Goal: Task Accomplishment & Management: Manage account settings

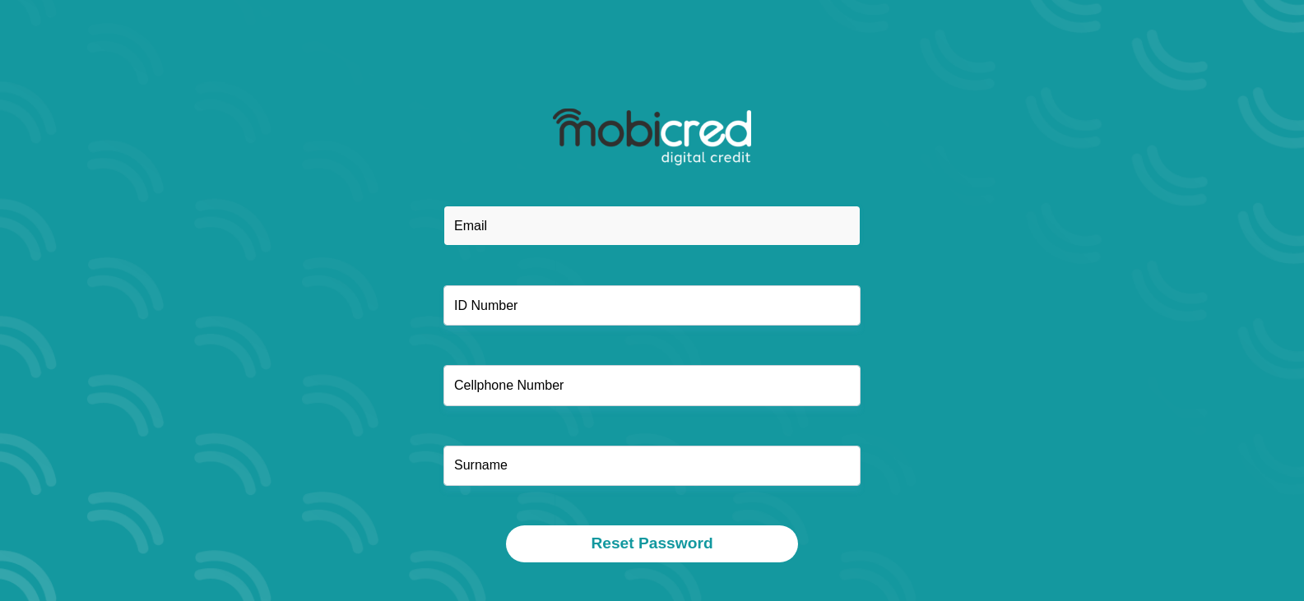
click at [496, 220] on input "email" at bounding box center [651, 226] width 417 height 40
type input "[EMAIL_ADDRESS][DOMAIN_NAME]"
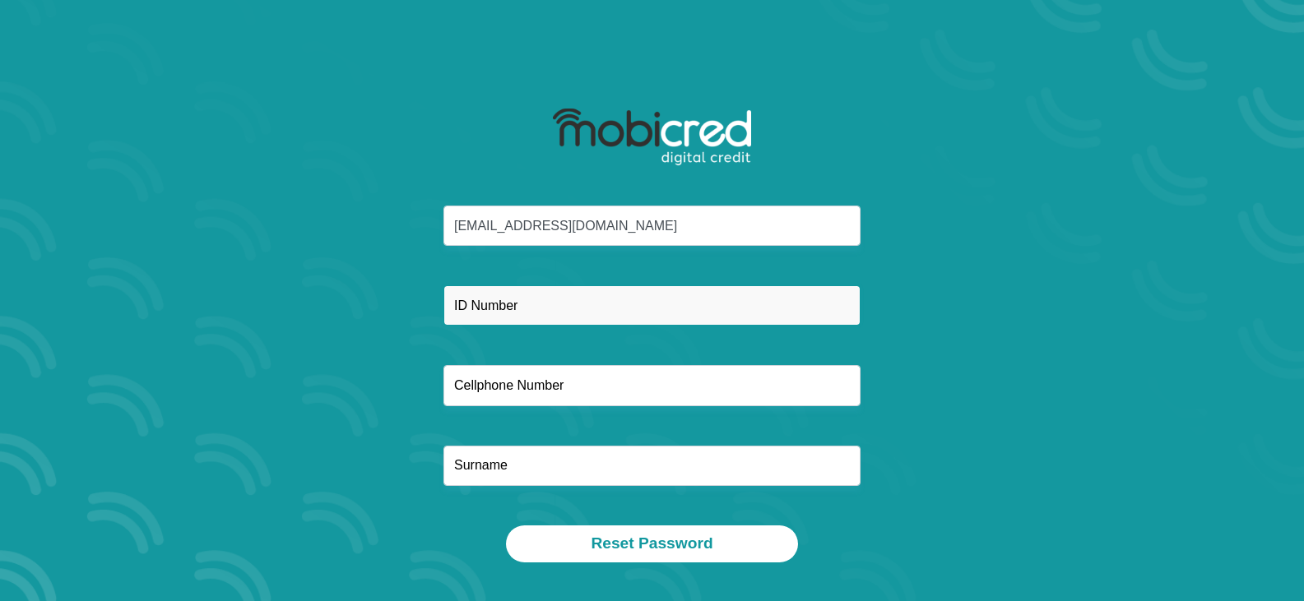
click at [556, 313] on input "text" at bounding box center [651, 305] width 417 height 40
type input "8205035704086"
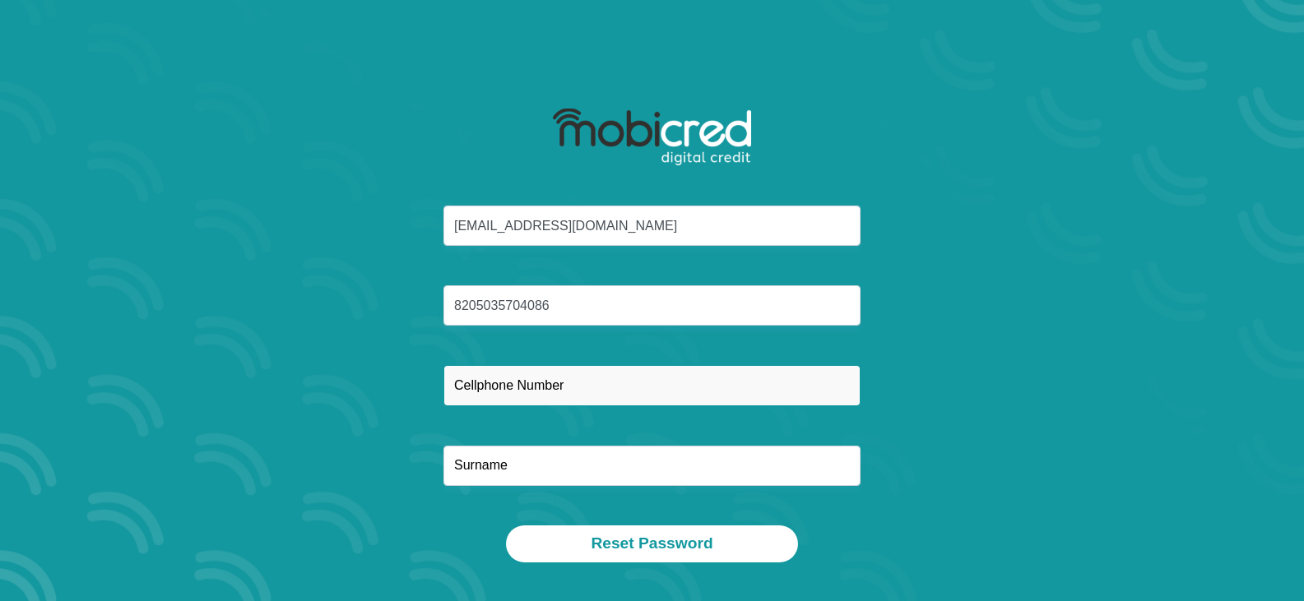
click at [554, 405] on input "text" at bounding box center [651, 385] width 417 height 40
type input "0725221340"
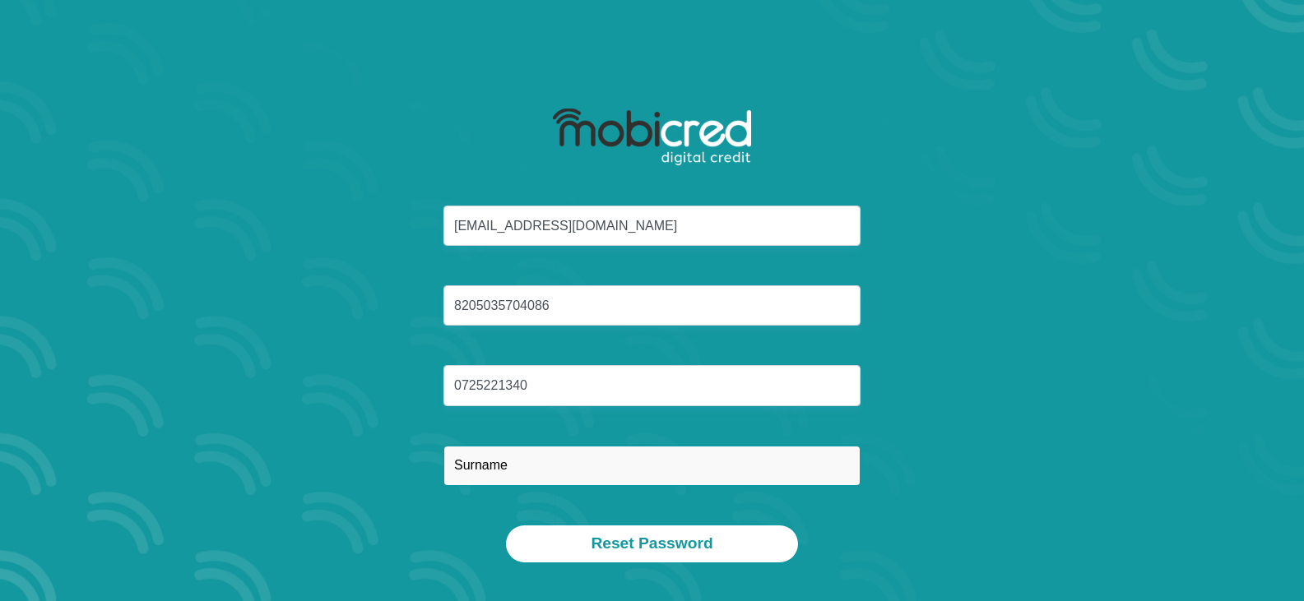
click at [502, 463] on input "text" at bounding box center [651, 466] width 417 height 40
type input "Molekoa"
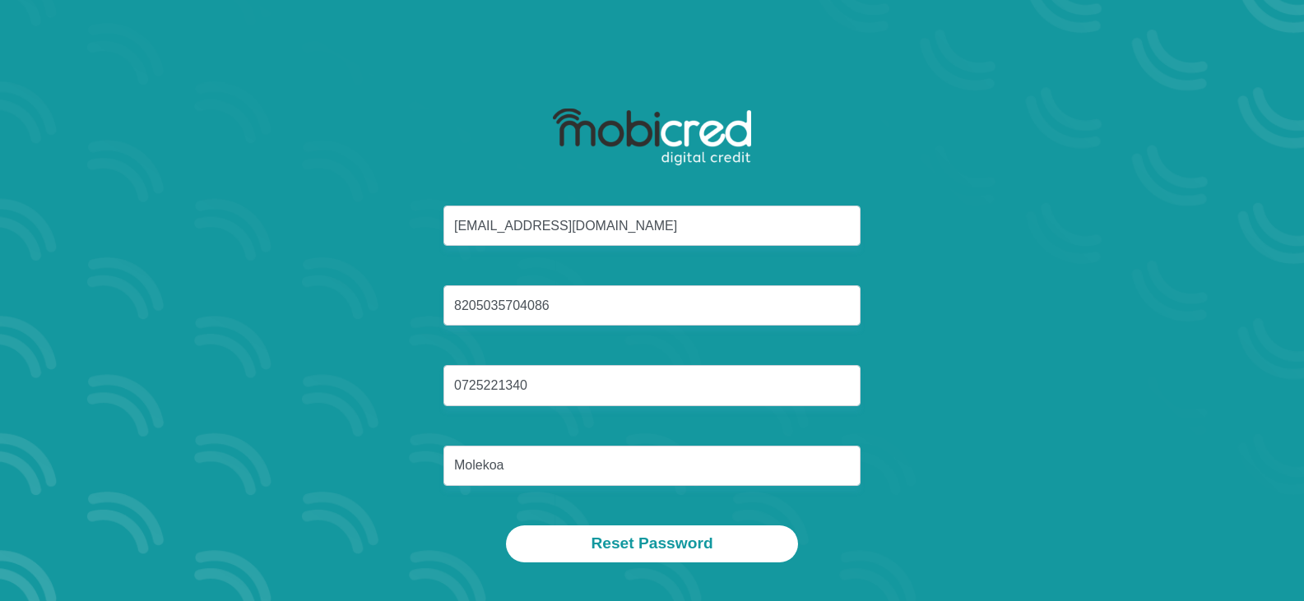
click at [1023, 473] on div "[EMAIL_ADDRESS][DOMAIN_NAME] 8205035704086 0725221340 [GEOGRAPHIC_DATA]" at bounding box center [653, 366] width 884 height 320
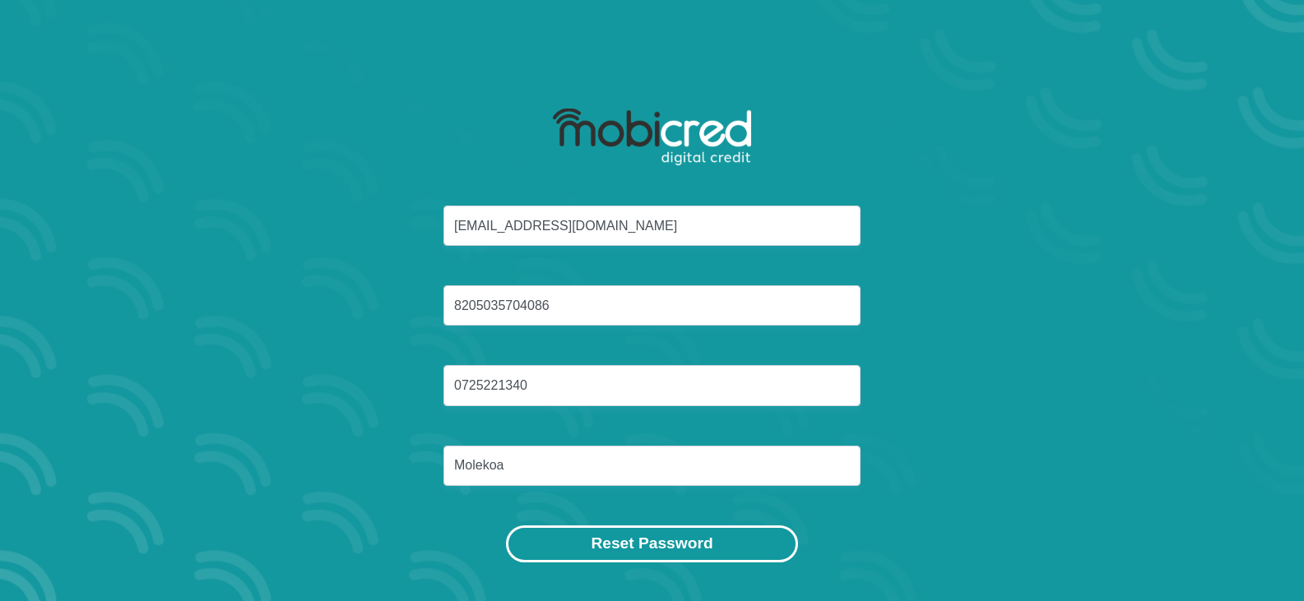
click at [629, 551] on button "Reset Password" at bounding box center [651, 544] width 291 height 37
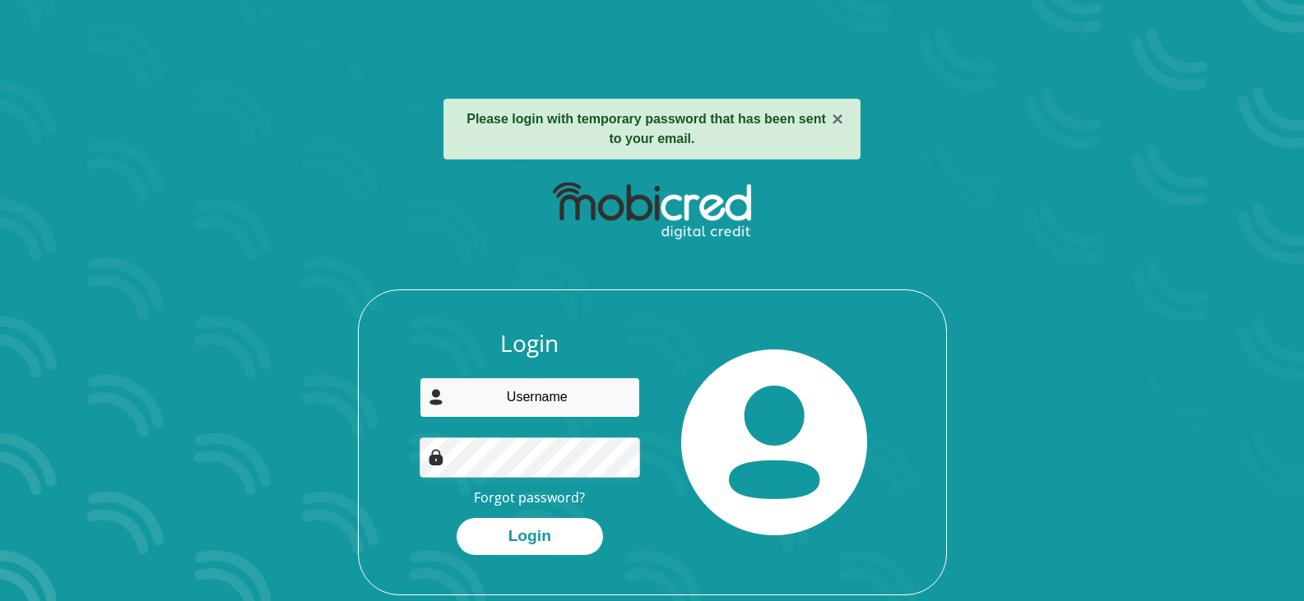
click at [536, 406] on input "email" at bounding box center [530, 398] width 220 height 40
type input "[EMAIL_ADDRESS][DOMAIN_NAME]"
click at [376, 457] on div "Login theomolekoa@gmail.com Forgot password? Login" at bounding box center [652, 462] width 587 height 265
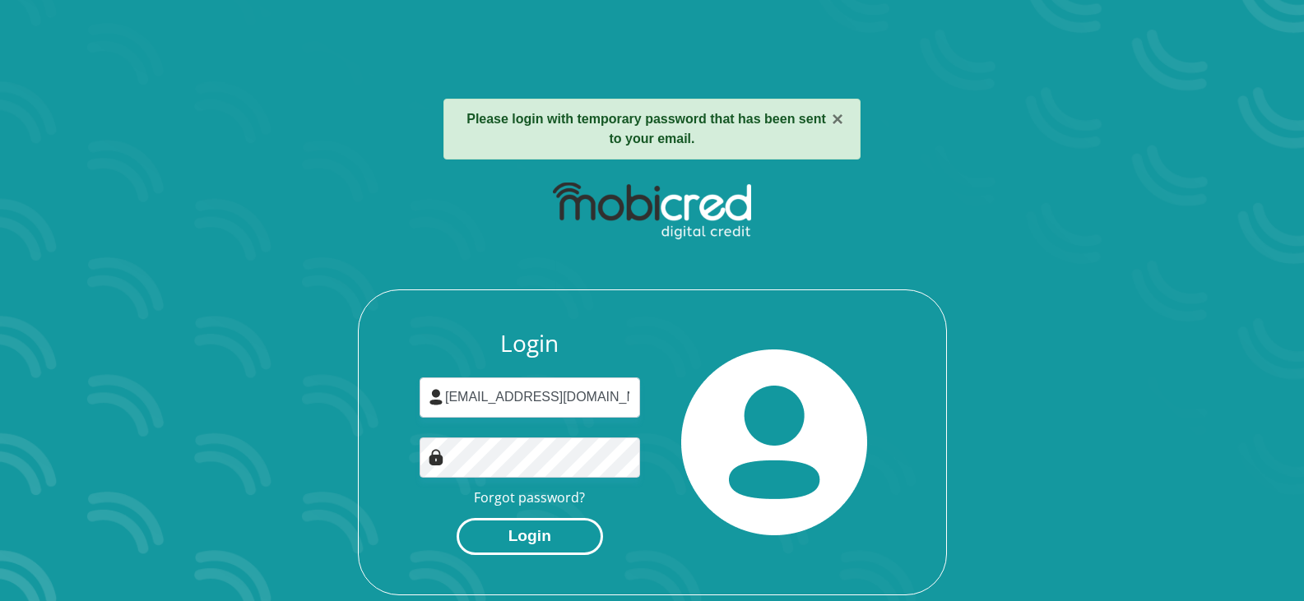
click at [534, 532] on button "Login" at bounding box center [530, 536] width 146 height 37
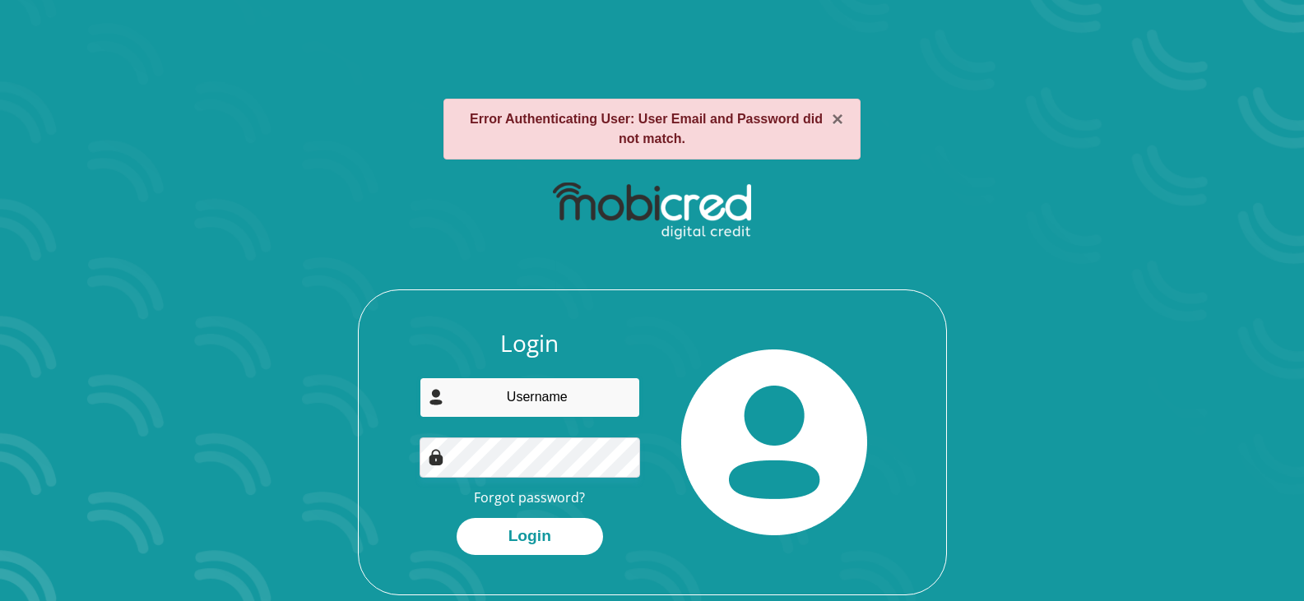
click at [577, 392] on input "email" at bounding box center [530, 398] width 220 height 40
type input "theomolekoa@gmail.com"
click at [835, 124] on button "×" at bounding box center [838, 119] width 12 height 20
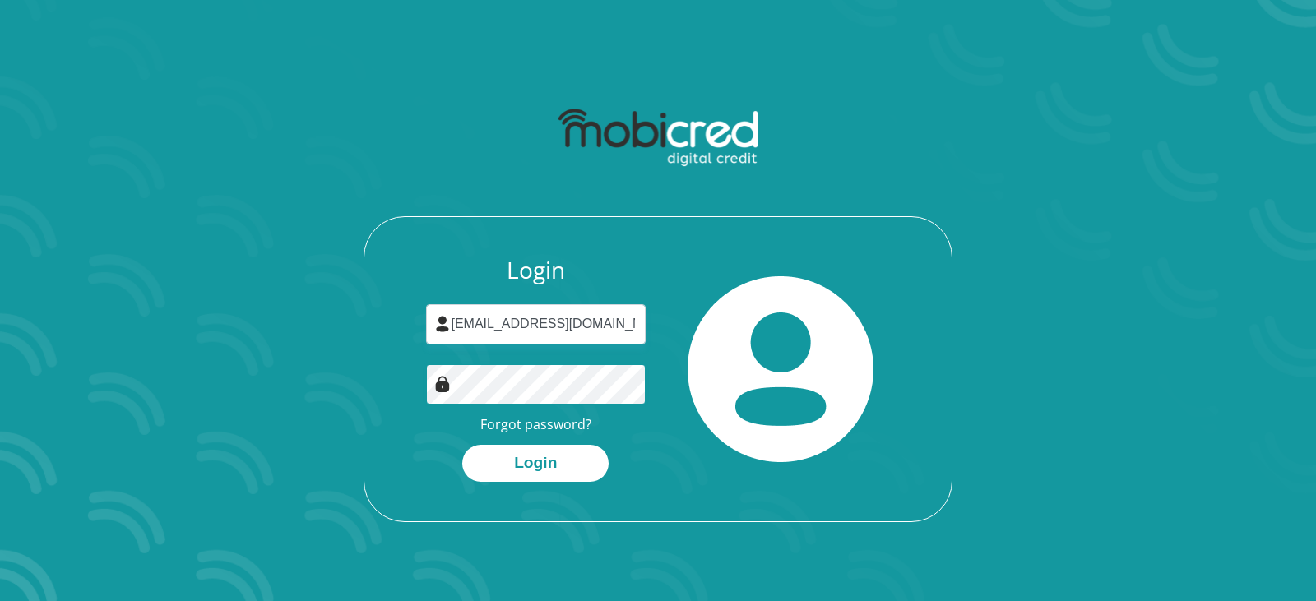
click at [417, 374] on div "Login theomolekoa@gmail.com Forgot password? Login" at bounding box center [536, 369] width 245 height 225
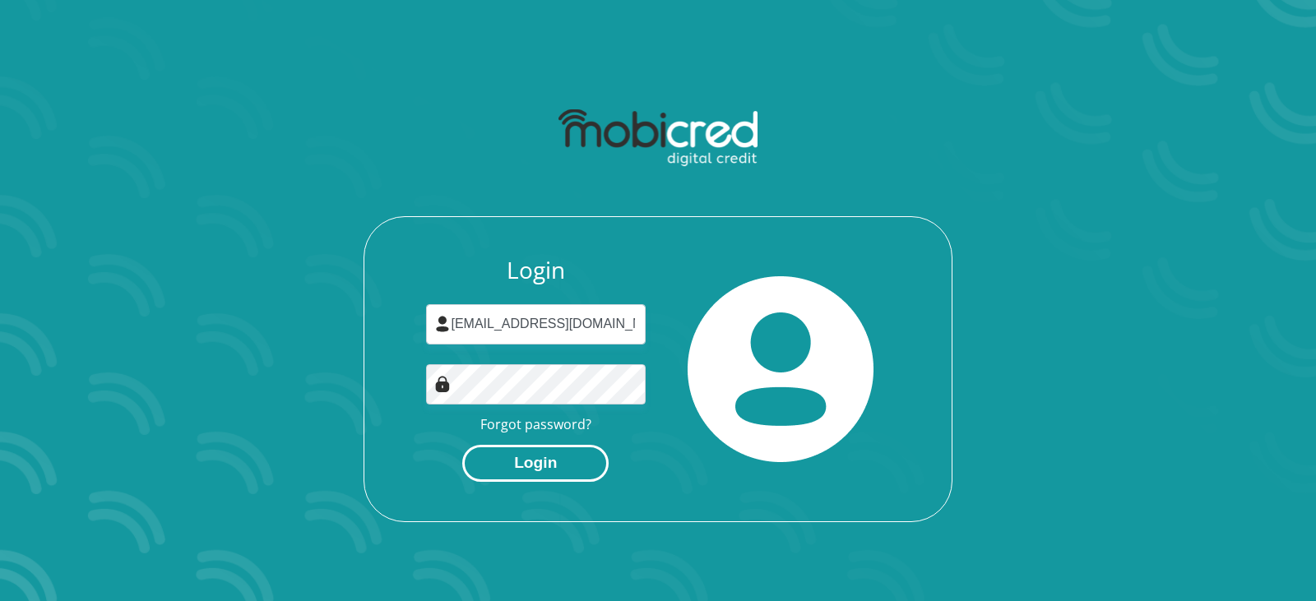
click at [476, 458] on button "Login" at bounding box center [535, 463] width 146 height 37
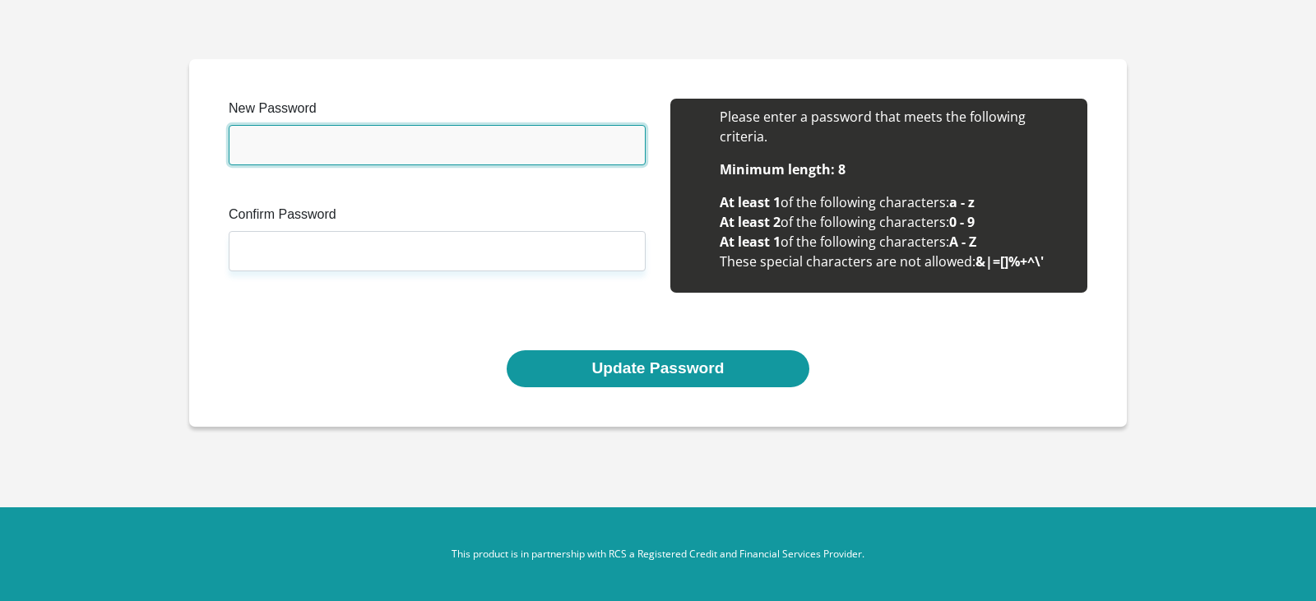
click at [295, 150] on input "New Password" at bounding box center [437, 145] width 417 height 40
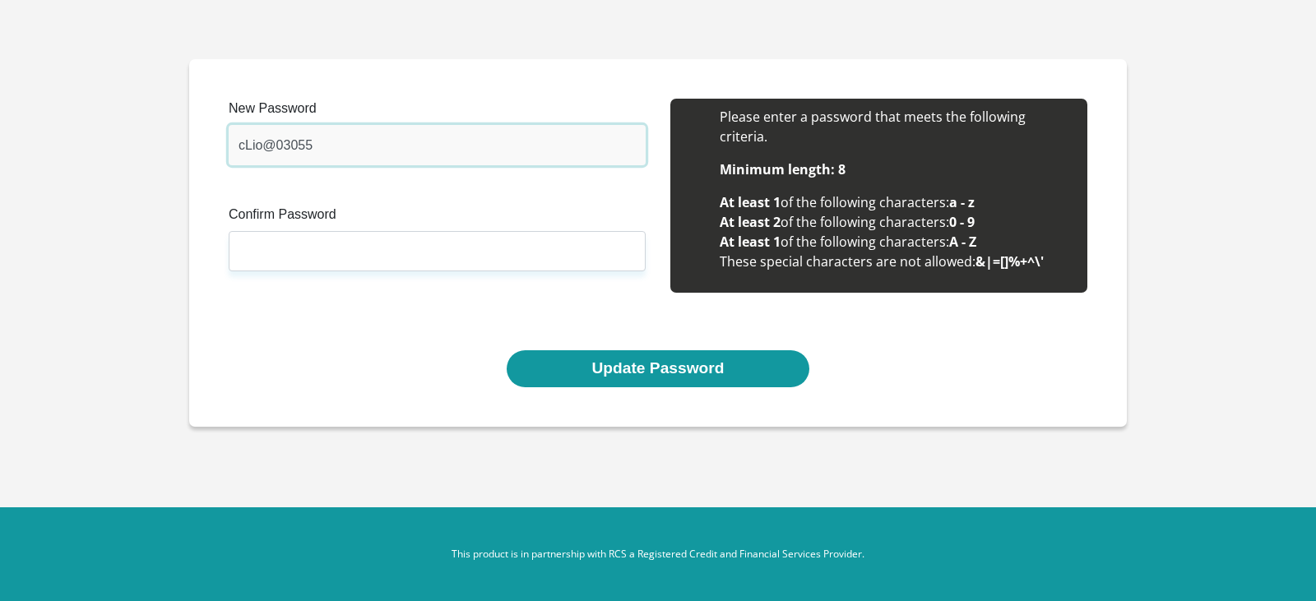
type input "cLio@03055"
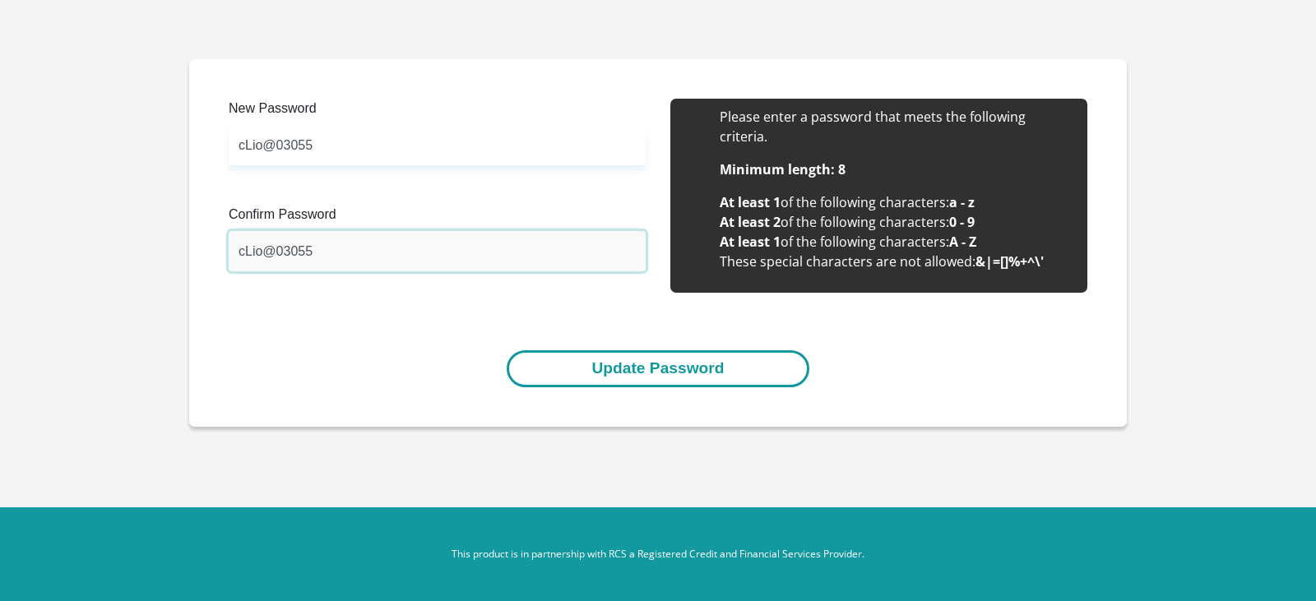
type input "cLio@03055"
click at [603, 361] on button "Update Password" at bounding box center [658, 368] width 302 height 37
